Goal: Task Accomplishment & Management: Complete application form

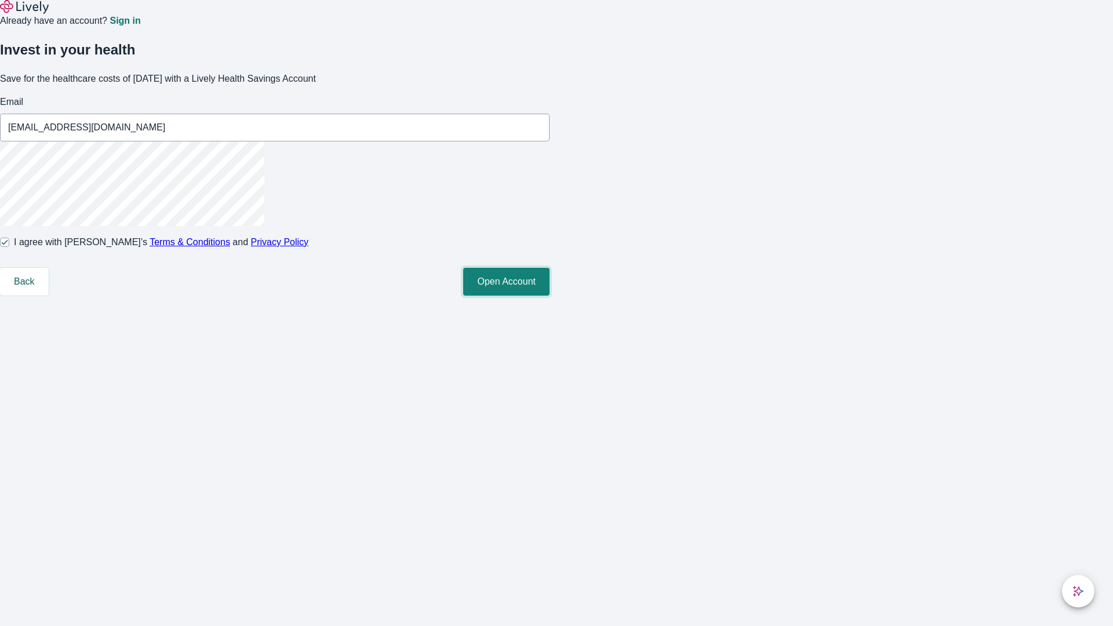
click at [550, 296] on button "Open Account" at bounding box center [506, 282] width 86 height 28
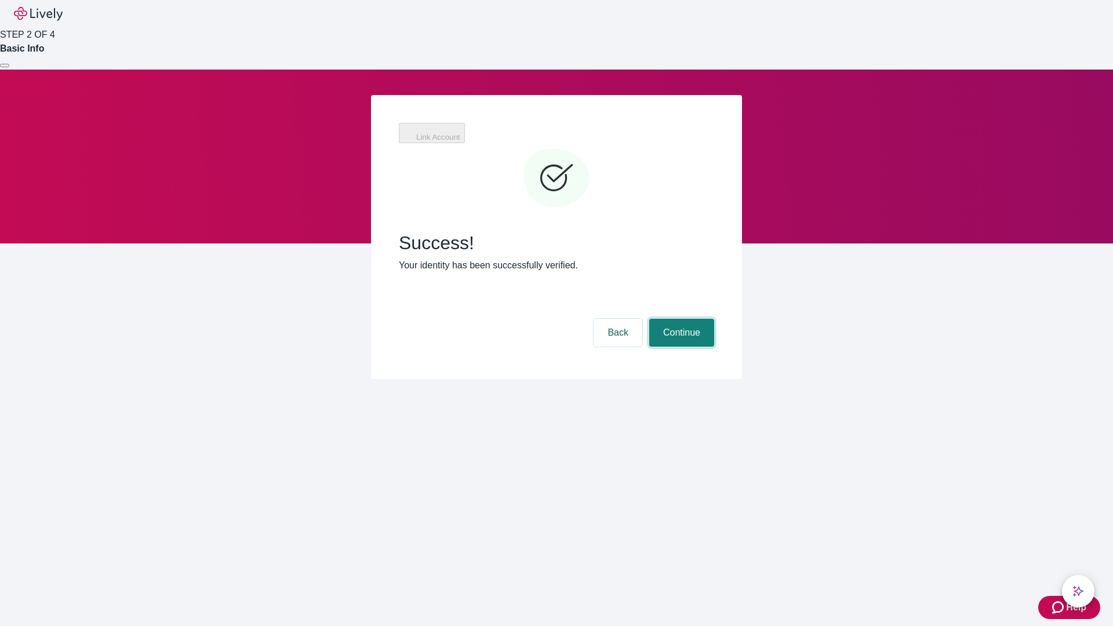
click at [680, 319] on button "Continue" at bounding box center [682, 333] width 65 height 28
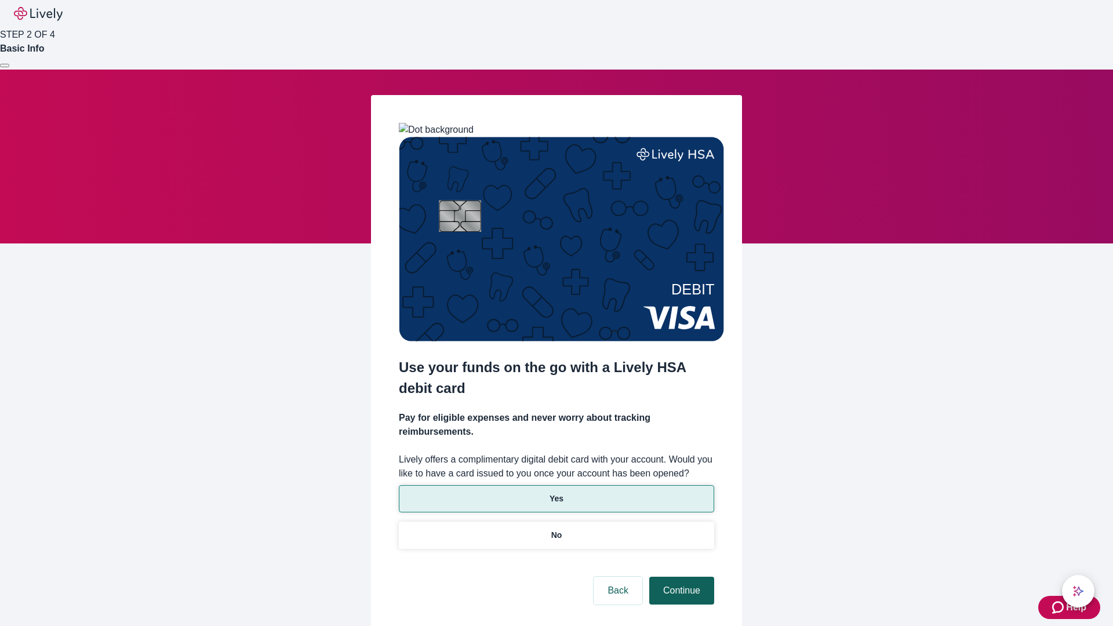
click at [556, 529] on p "No" at bounding box center [556, 535] width 11 height 12
click at [680, 577] on button "Continue" at bounding box center [682, 591] width 65 height 28
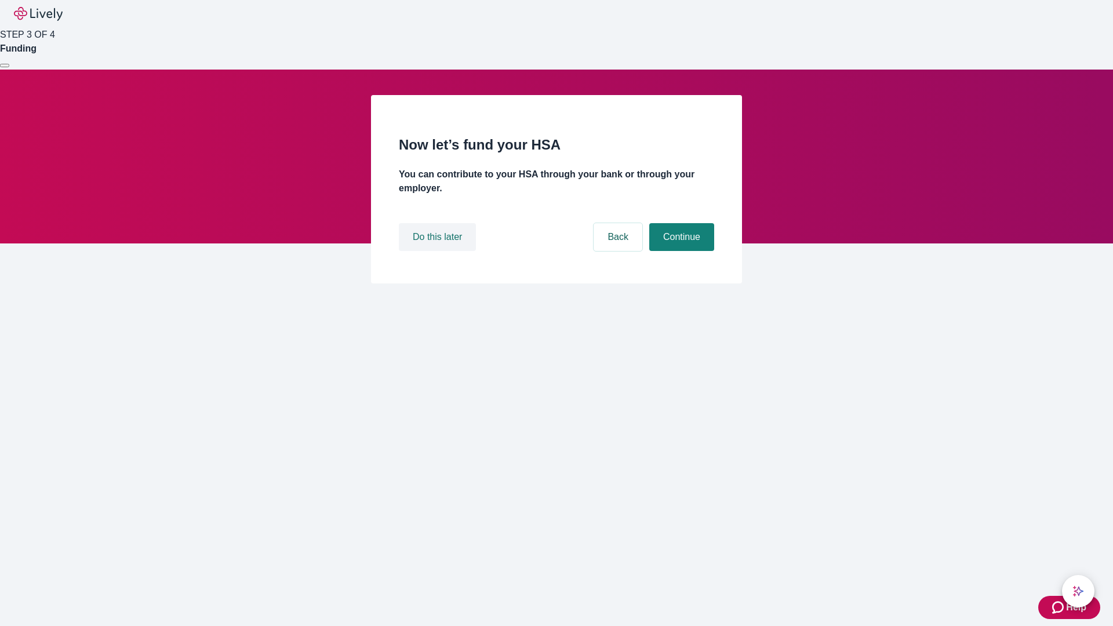
click at [439, 251] on button "Do this later" at bounding box center [437, 237] width 77 height 28
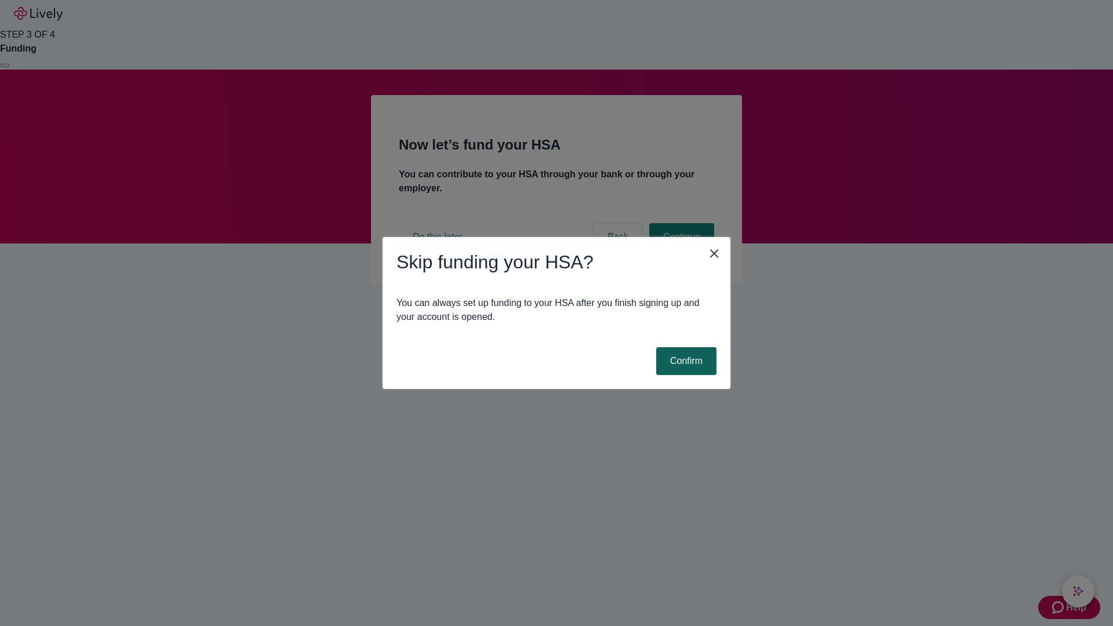
click at [685, 361] on button "Confirm" at bounding box center [686, 361] width 60 height 28
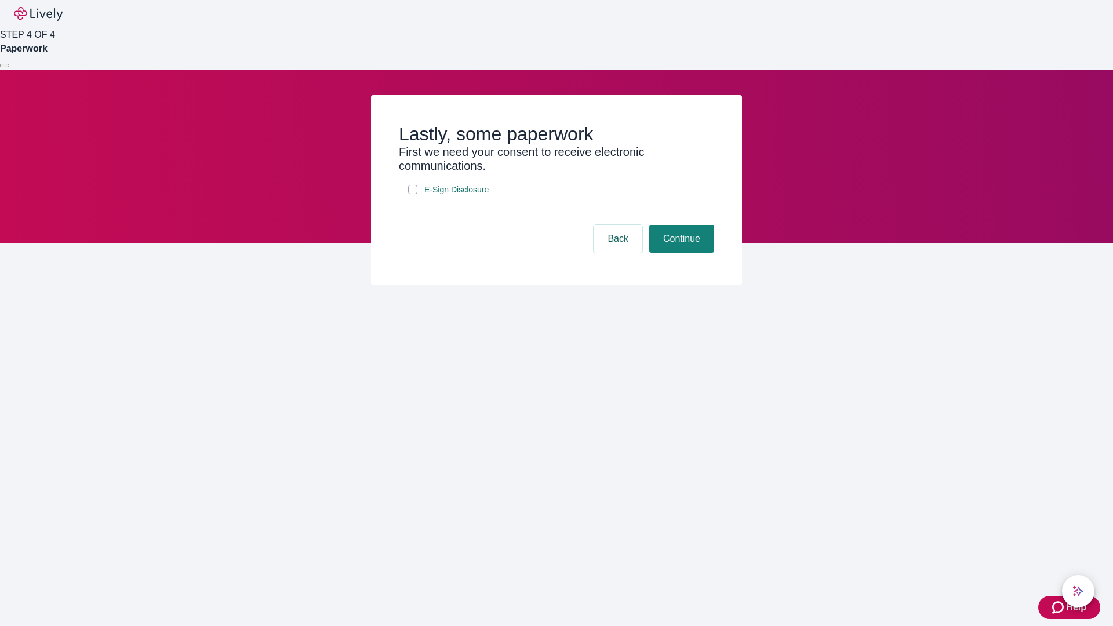
click at [413, 194] on input "E-Sign Disclosure" at bounding box center [412, 189] width 9 height 9
checkbox input "true"
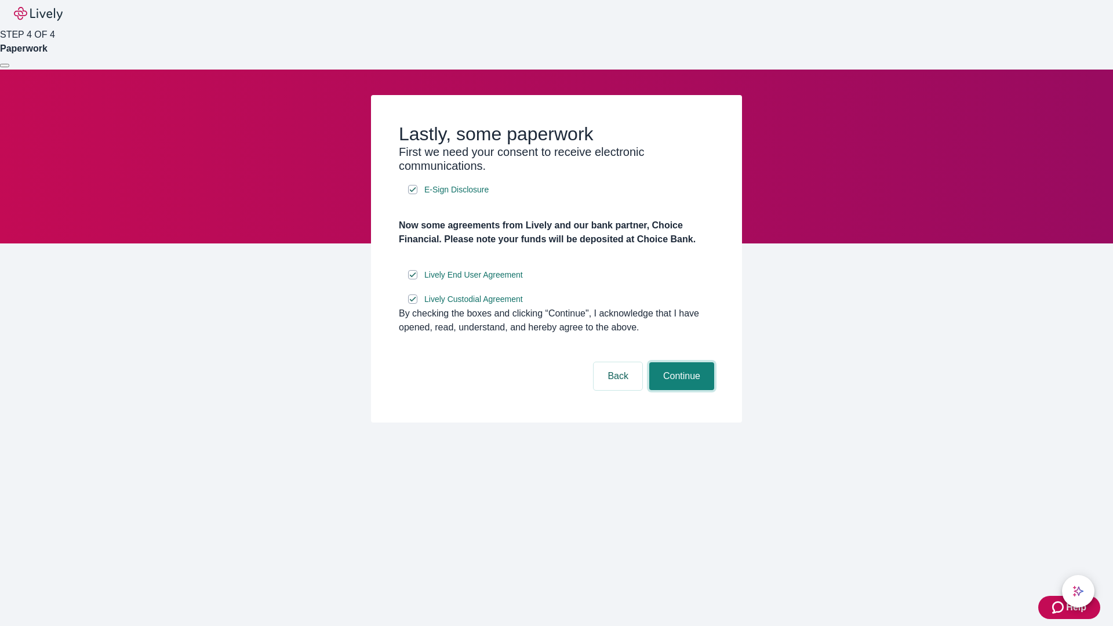
click at [680, 390] on button "Continue" at bounding box center [682, 376] width 65 height 28
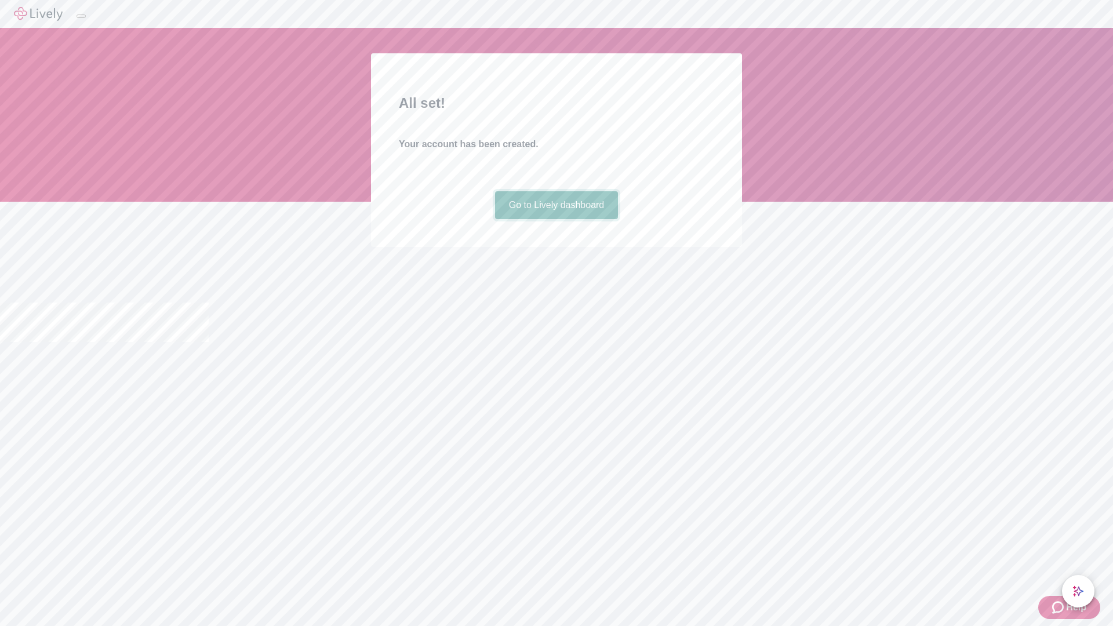
click at [556, 219] on link "Go to Lively dashboard" at bounding box center [557, 205] width 124 height 28
